Goal: Information Seeking & Learning: Learn about a topic

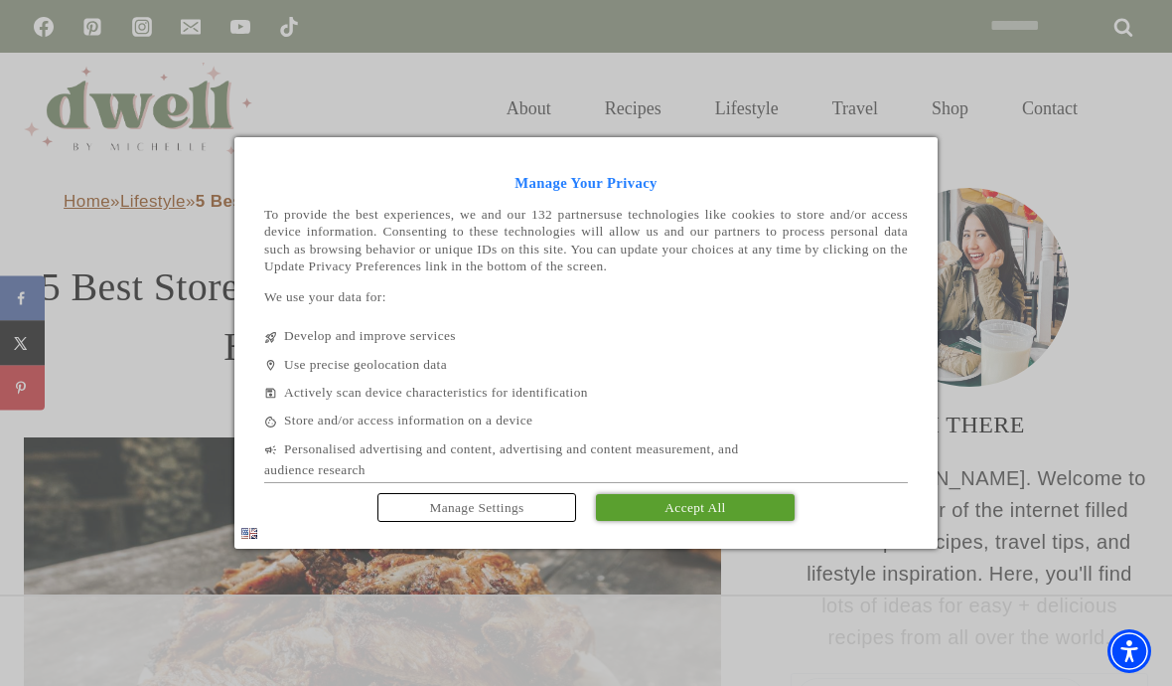
click at [654, 514] on link "Accept All" at bounding box center [695, 507] width 199 height 27
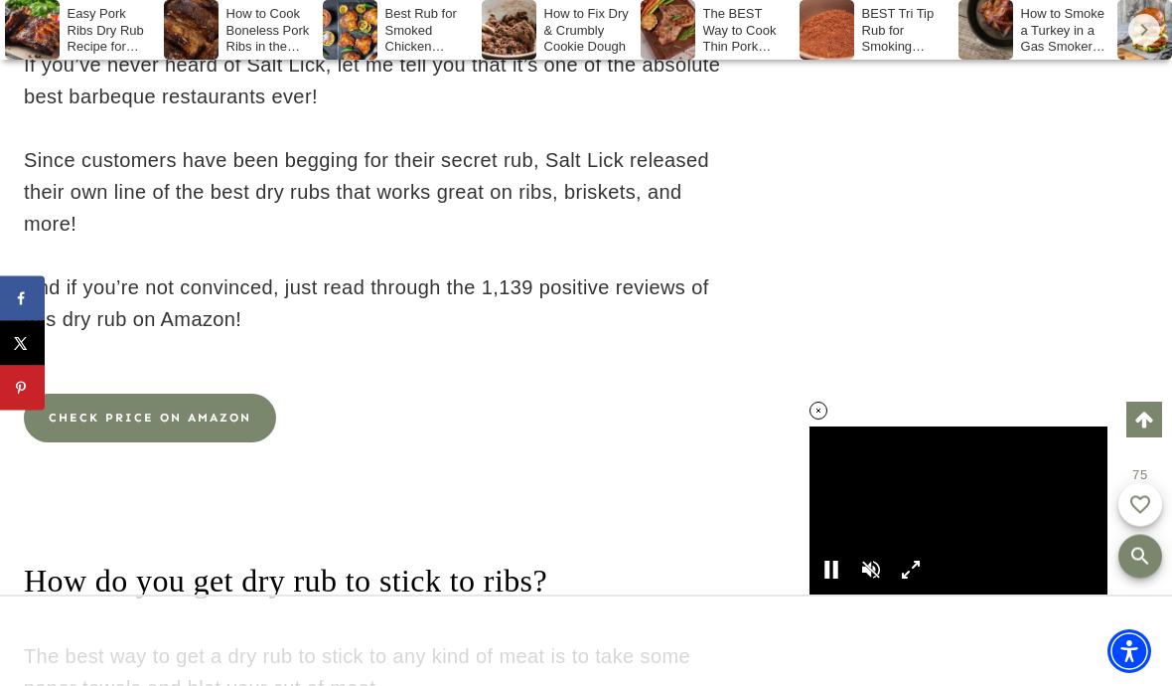
scroll to position [12669, 0]
